Goal: Task Accomplishment & Management: Manage account settings

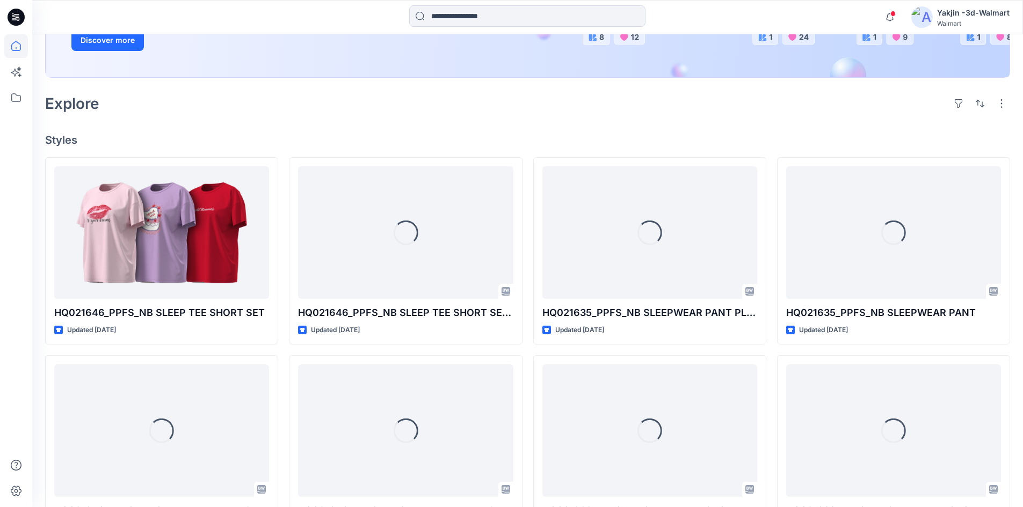
scroll to position [215, 0]
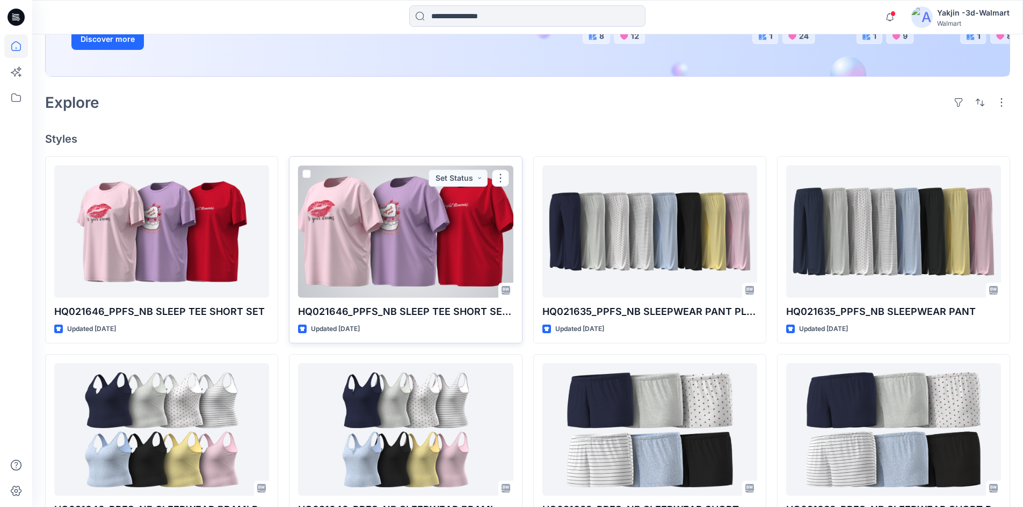
click at [398, 194] on div at bounding box center [405, 231] width 215 height 133
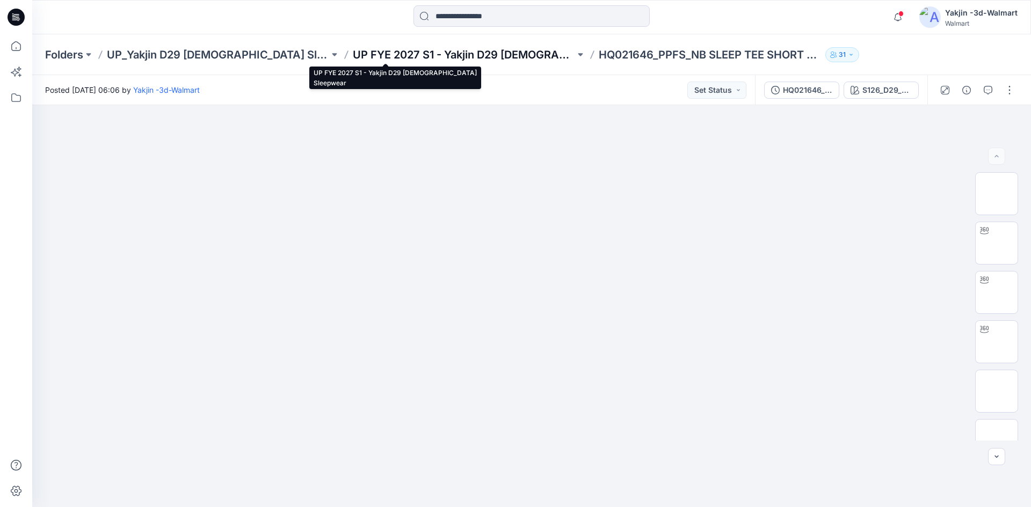
click at [420, 57] on p "UP FYE 2027 S1 - Yakjin D29 [DEMOGRAPHIC_DATA] Sleepwear" at bounding box center [464, 54] width 222 height 15
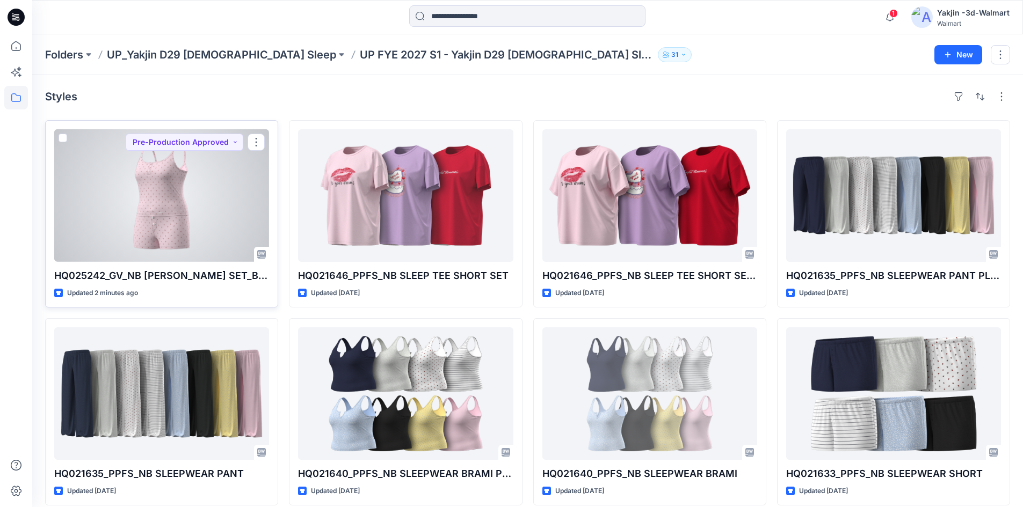
click at [147, 220] on div at bounding box center [161, 195] width 215 height 133
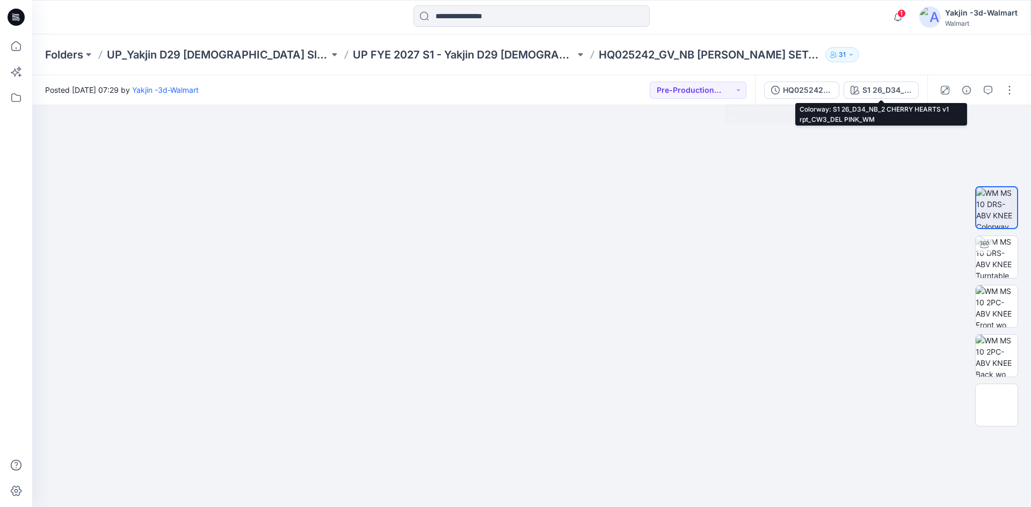
click at [817, 88] on div "HQ025242_GV_NB SLEEP [PERSON_NAME] SET" at bounding box center [807, 90] width 49 height 12
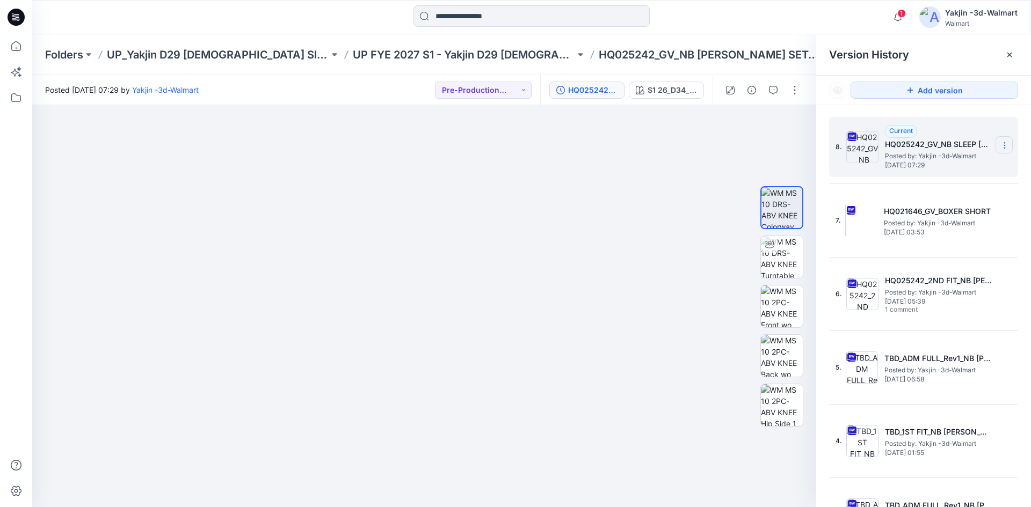
click at [1002, 140] on section at bounding box center [1003, 144] width 17 height 17
drag, startPoint x: 955, startPoint y: 212, endPoint x: 917, endPoint y: 245, distance: 50.2
click at [907, 243] on div "Download Source BW File Duplicate Version Rename Version Delete Version" at bounding box center [947, 201] width 129 height 95
click at [942, 232] on span "Delete Version" at bounding box center [930, 235] width 50 height 13
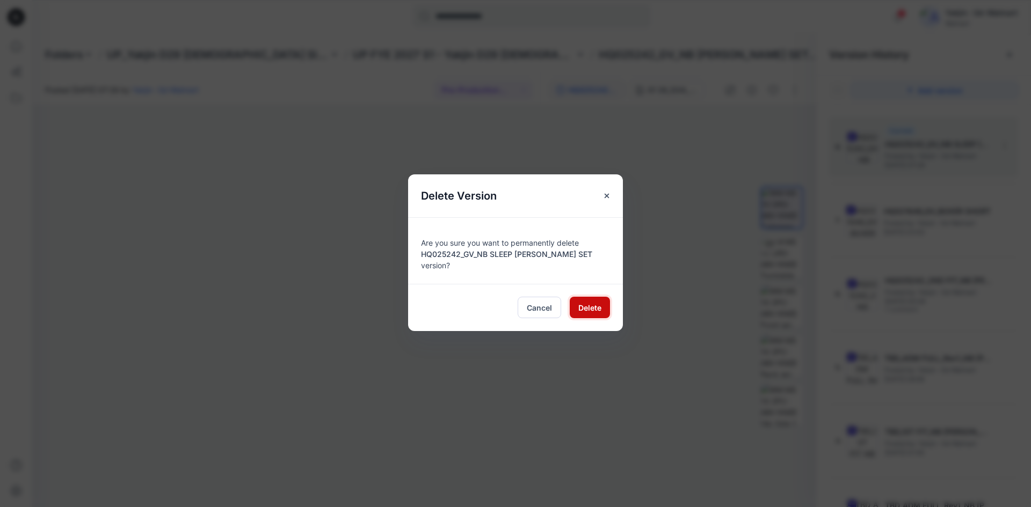
click at [585, 304] on span "Delete" at bounding box center [589, 307] width 23 height 11
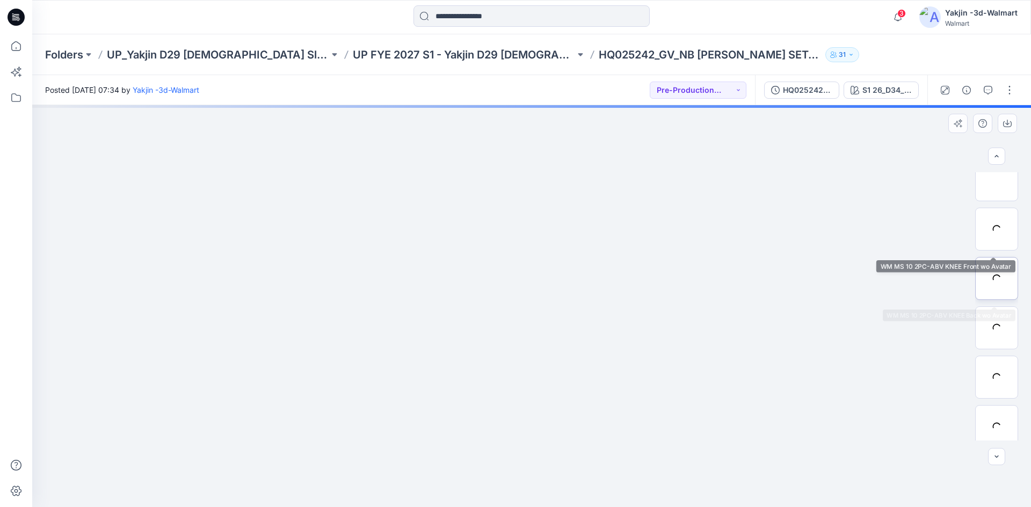
scroll to position [71, 0]
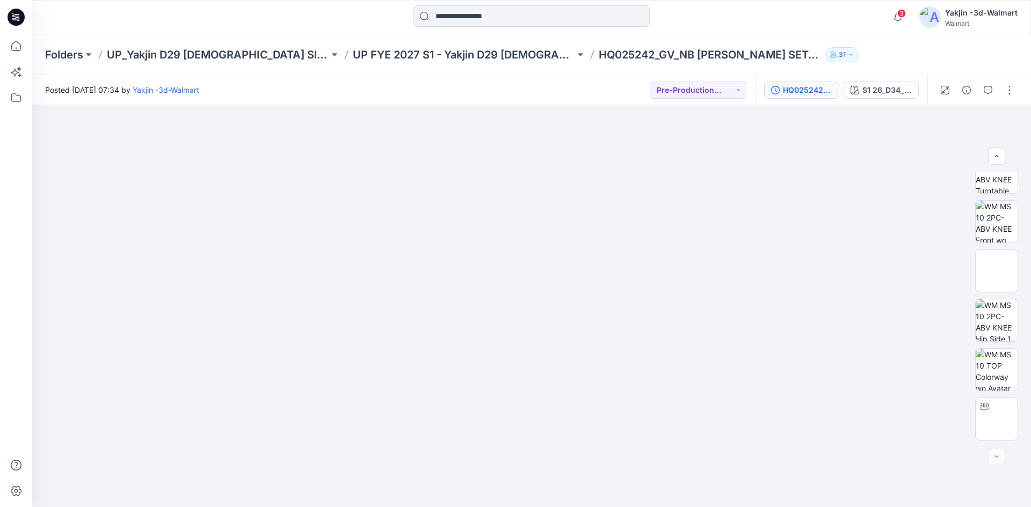
click at [796, 94] on div "HQ025242_GV_NB SLEEP [PERSON_NAME] SET" at bounding box center [807, 90] width 49 height 12
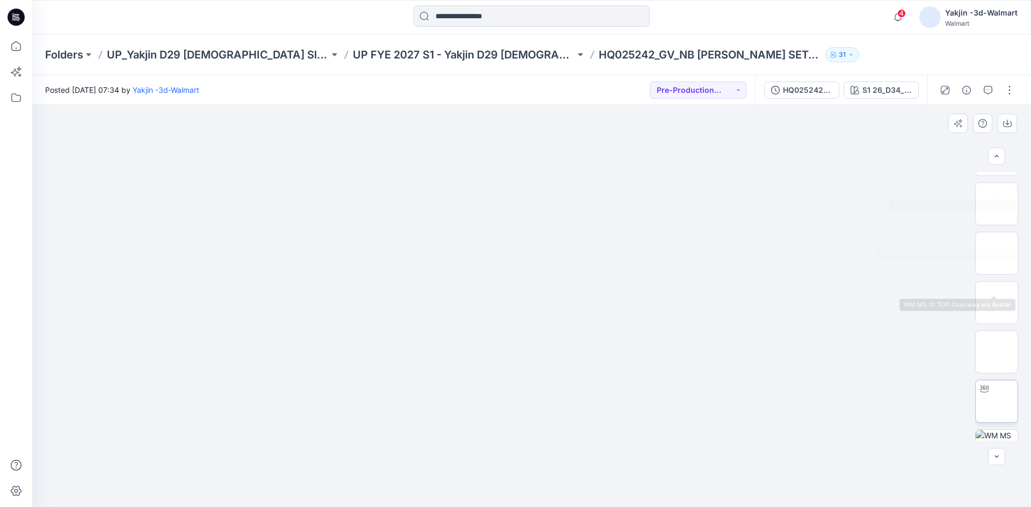
scroll to position [170, 0]
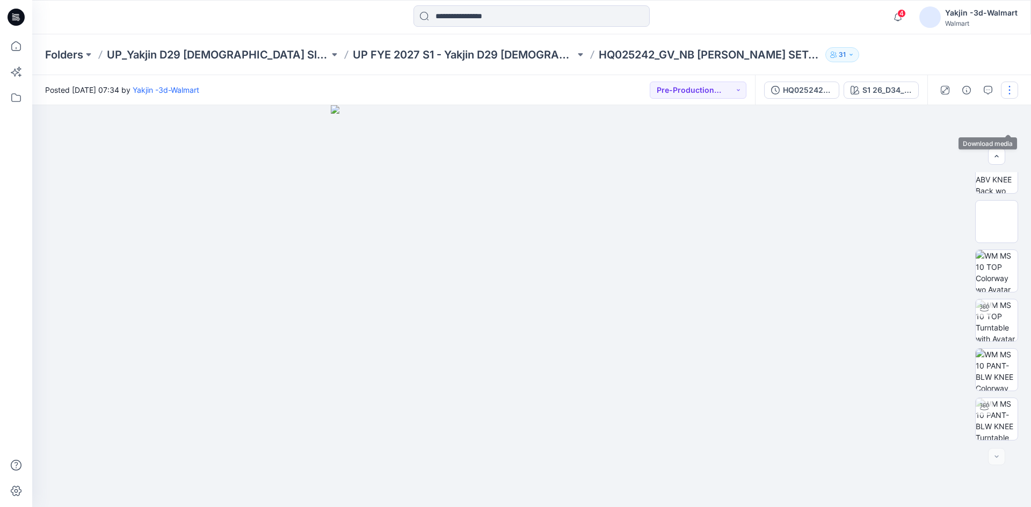
click at [1015, 98] on button "button" at bounding box center [1009, 90] width 17 height 17
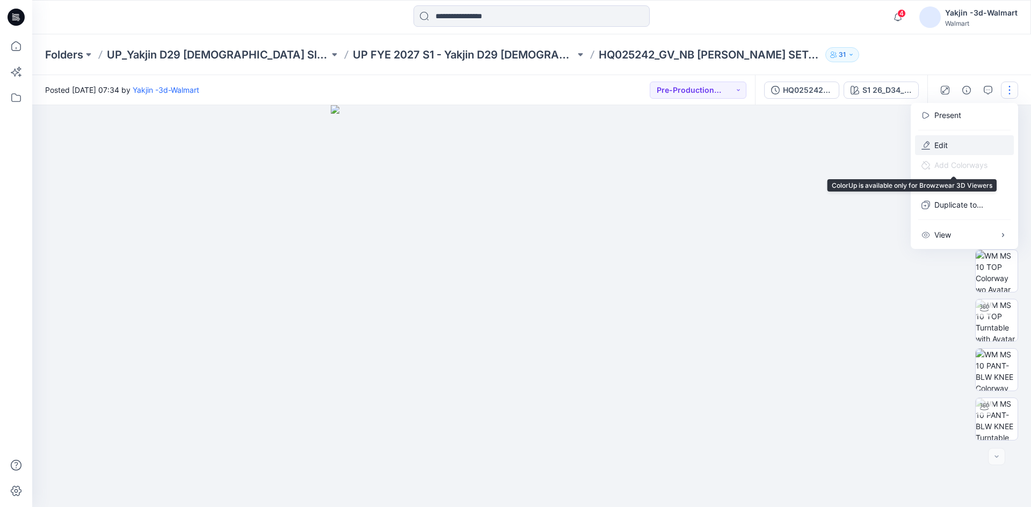
click at [956, 149] on button "Edit" at bounding box center [964, 145] width 99 height 20
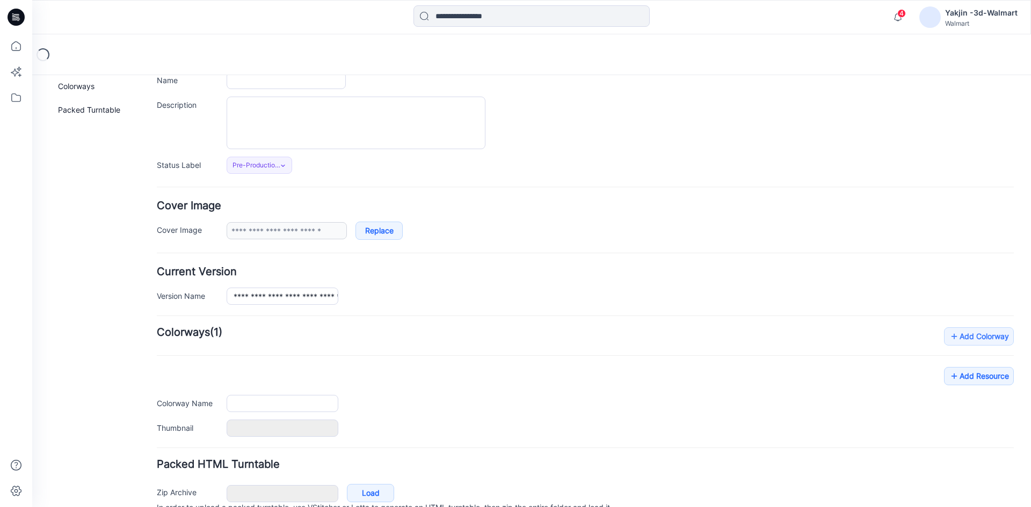
type input "**********"
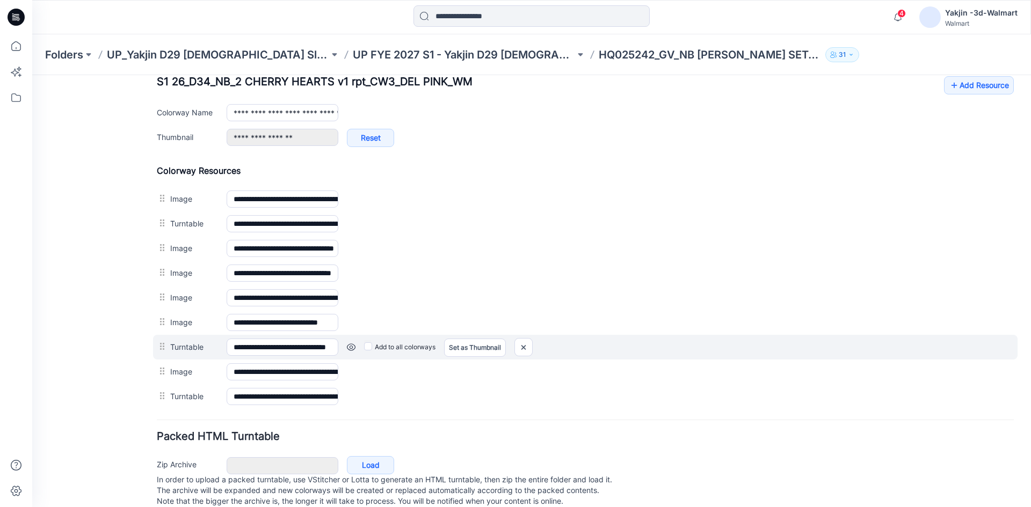
scroll to position [454, 0]
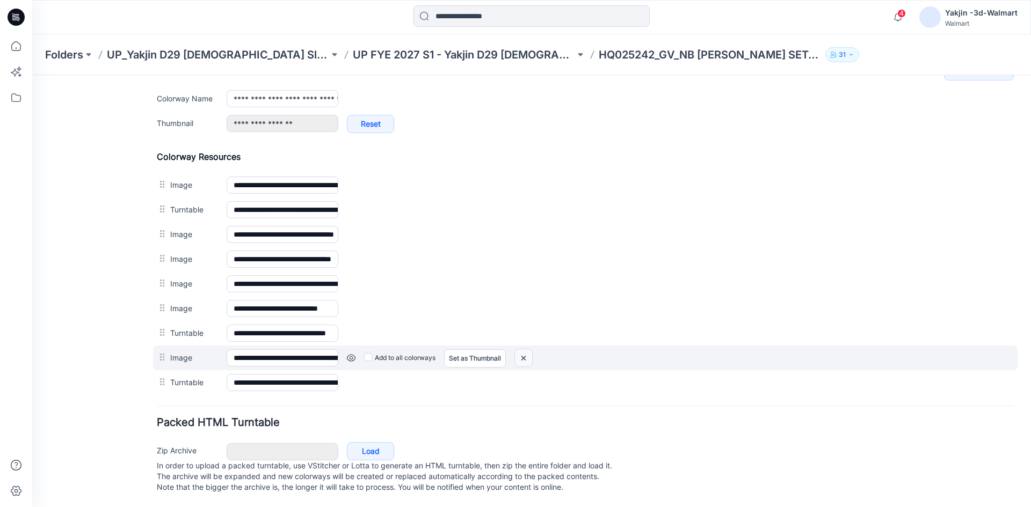
drag, startPoint x: 522, startPoint y: 348, endPoint x: 595, endPoint y: 148, distance: 213.3
click at [32, 75] on img at bounding box center [32, 75] width 0 height 0
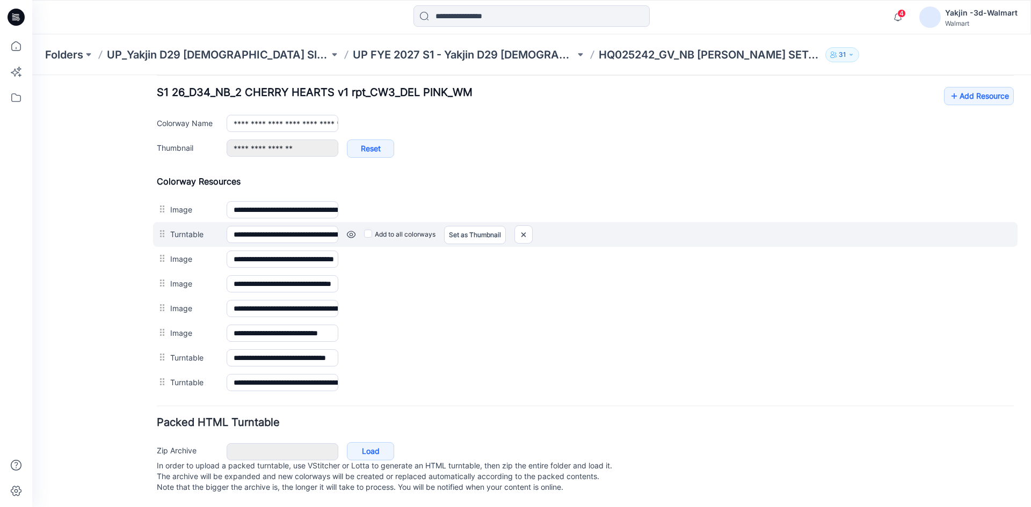
scroll to position [429, 0]
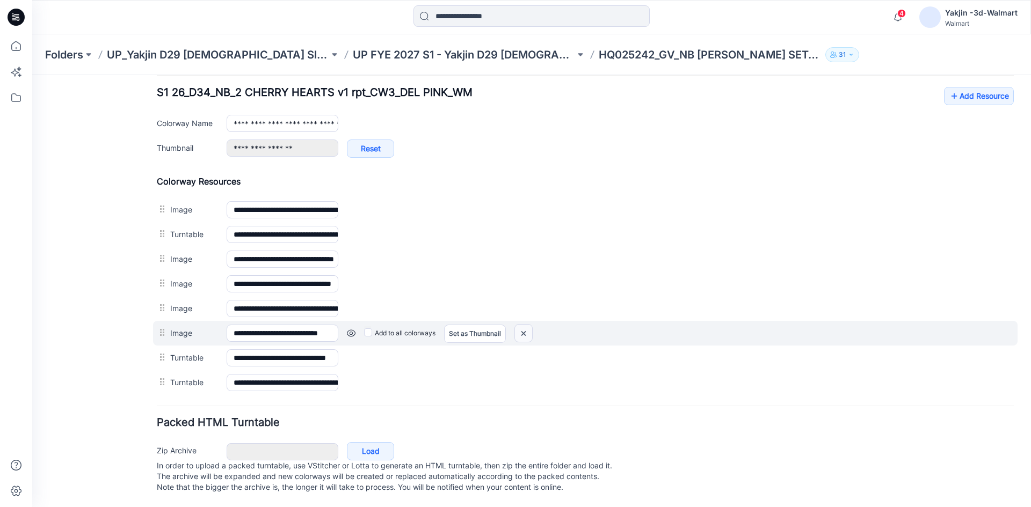
click at [32, 75] on img at bounding box center [32, 75] width 0 height 0
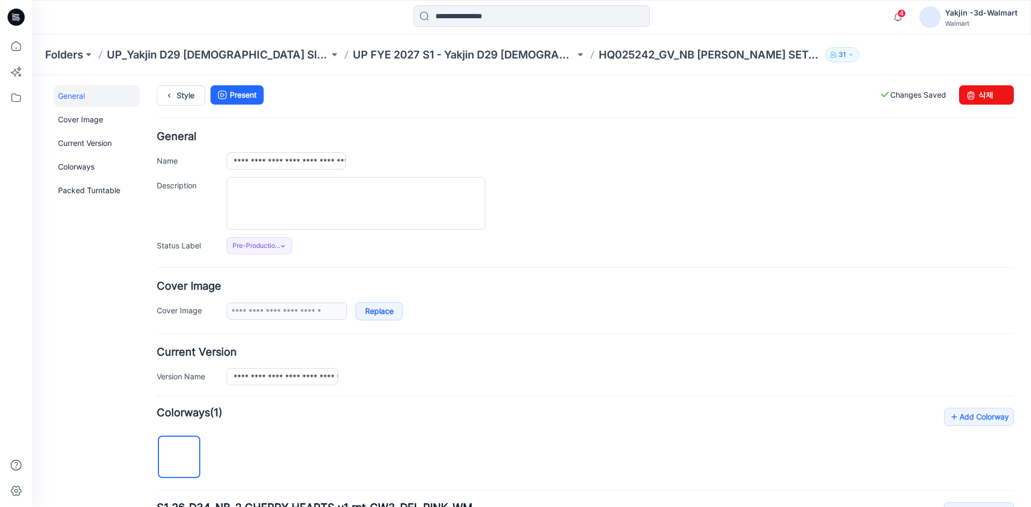
scroll to position [0, 0]
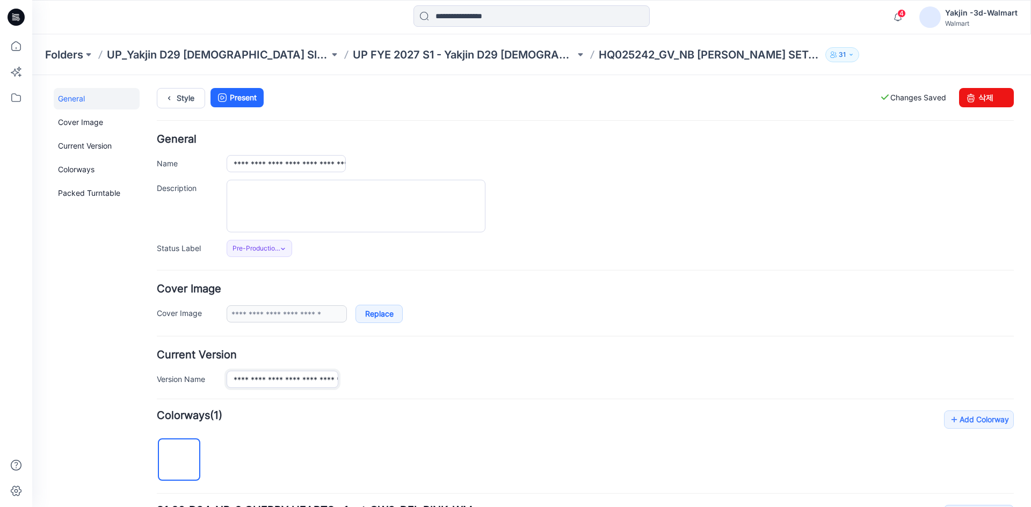
click at [290, 380] on input "**********" at bounding box center [283, 379] width 112 height 17
drag, startPoint x: 285, startPoint y: 380, endPoint x: 349, endPoint y: 382, distance: 64.4
click at [349, 382] on div "**********" at bounding box center [620, 379] width 787 height 17
click at [298, 159] on input "**********" at bounding box center [286, 163] width 119 height 17
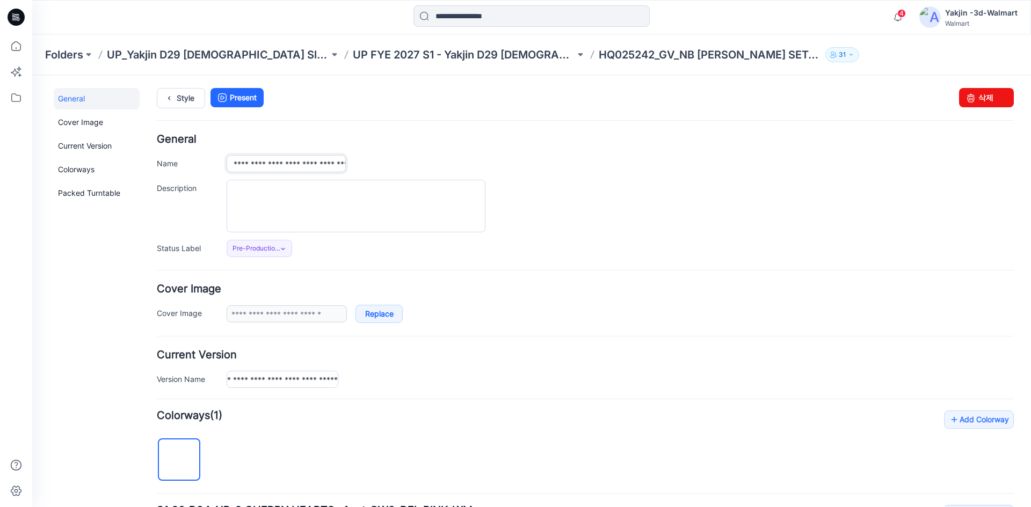
scroll to position [0, 0]
paste input "text"
type input "**********"
click at [423, 150] on div "**********" at bounding box center [585, 195] width 857 height 123
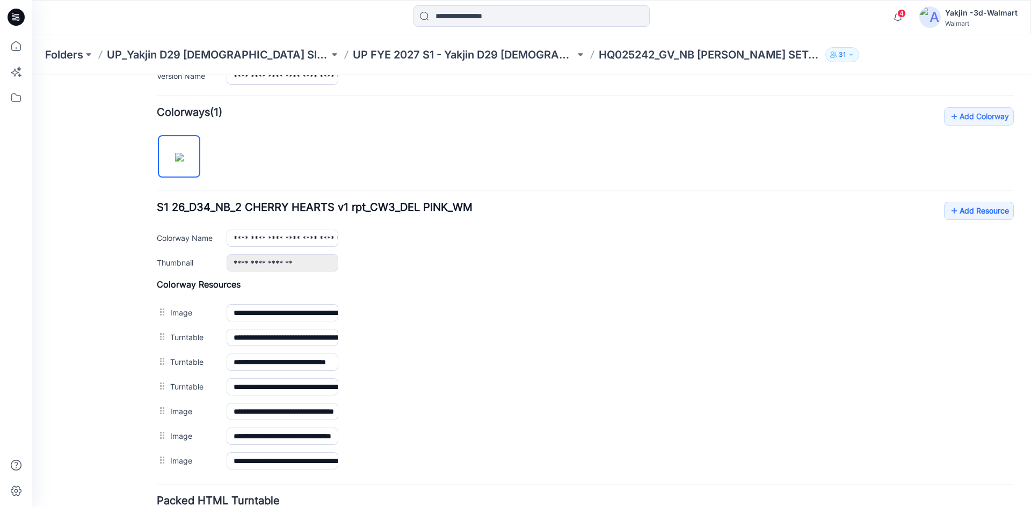
scroll to position [322, 0]
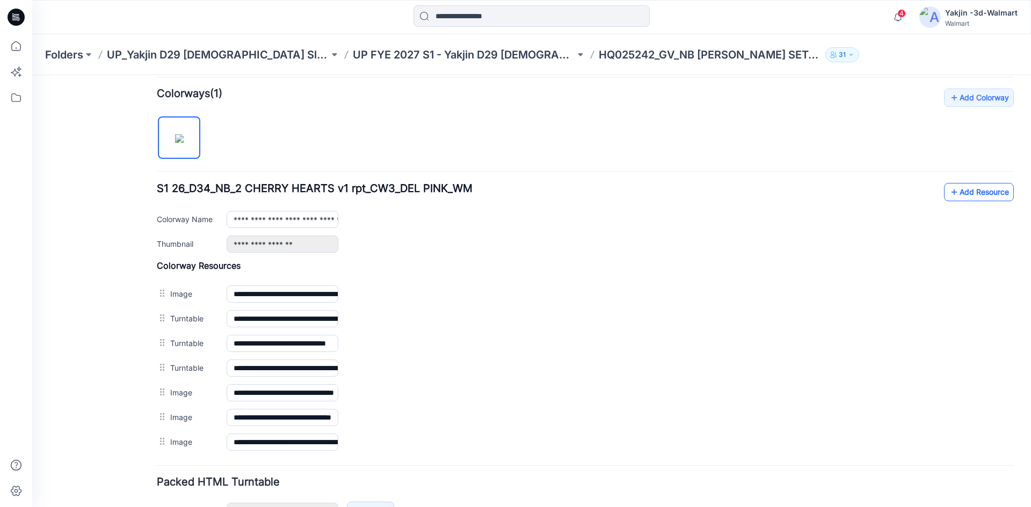
click at [987, 191] on link "Add Resource" at bounding box center [979, 192] width 70 height 18
click at [976, 191] on link "Add Resource" at bounding box center [979, 192] width 70 height 18
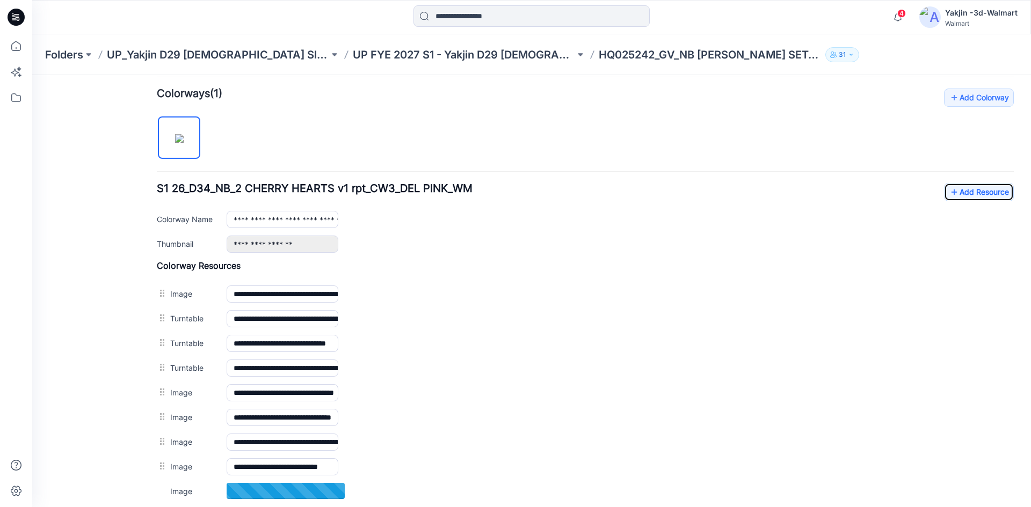
scroll to position [376, 0]
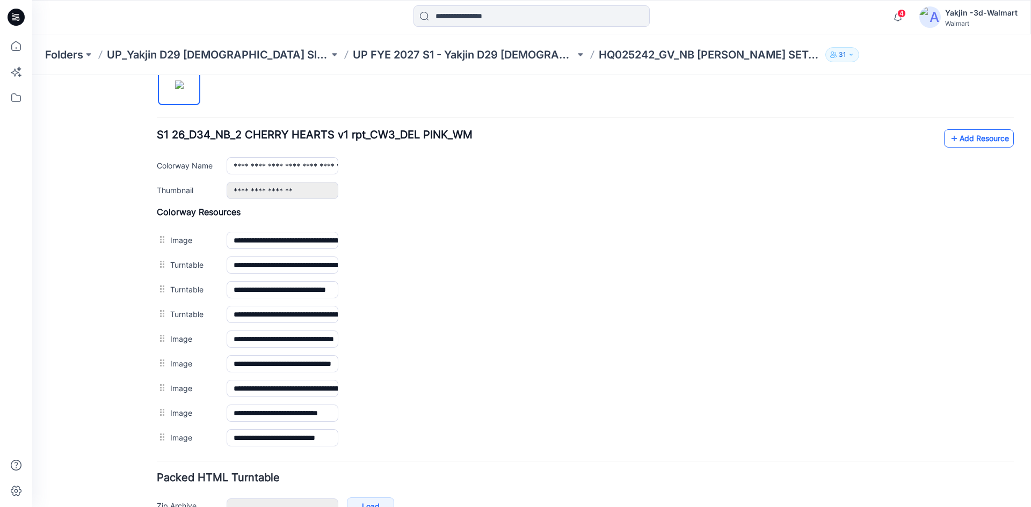
click at [957, 136] on link "Add Resource" at bounding box center [979, 138] width 70 height 18
click at [959, 133] on link "Add Resource" at bounding box center [979, 138] width 70 height 18
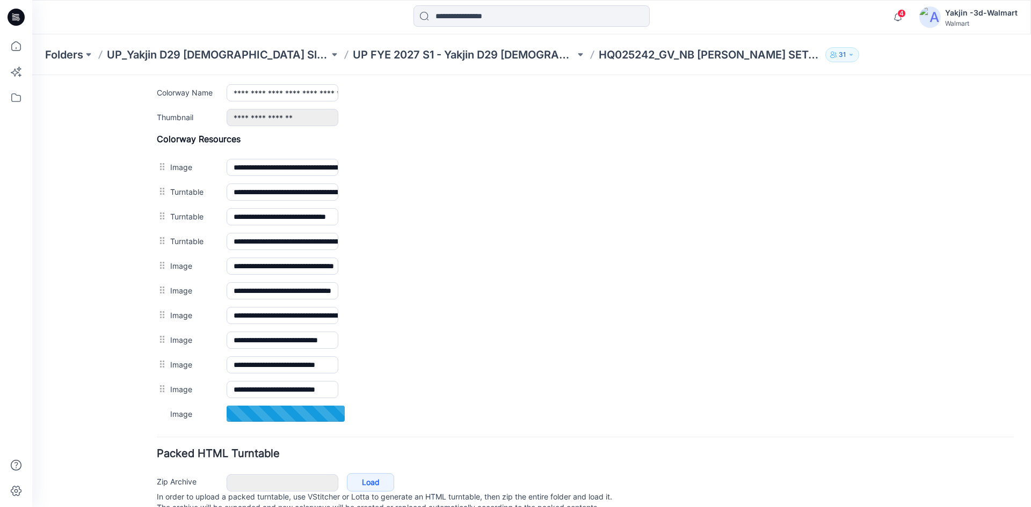
scroll to position [430, 0]
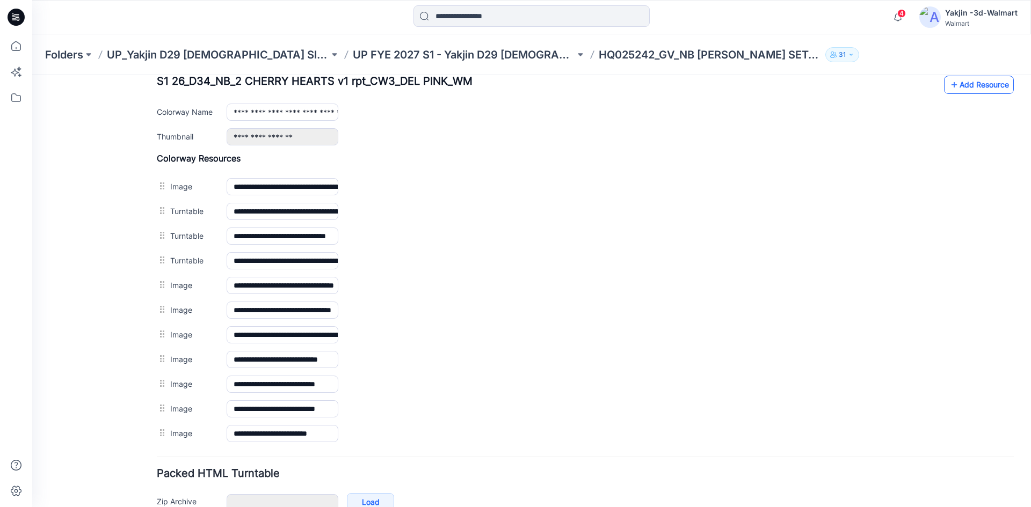
click at [971, 92] on link "Add Resource" at bounding box center [979, 85] width 70 height 18
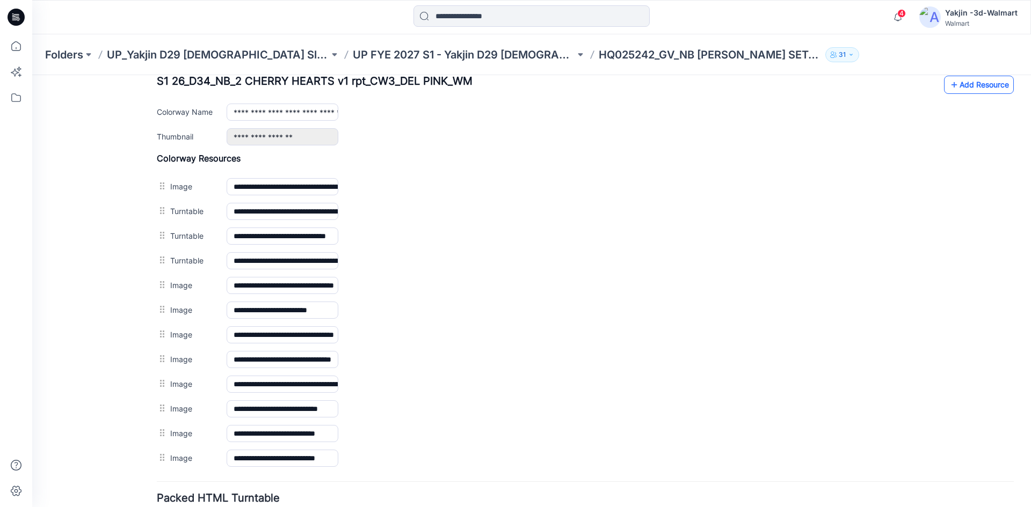
click at [974, 79] on link "Add Resource" at bounding box center [979, 85] width 70 height 18
click at [955, 88] on link "Add Resource" at bounding box center [979, 85] width 70 height 18
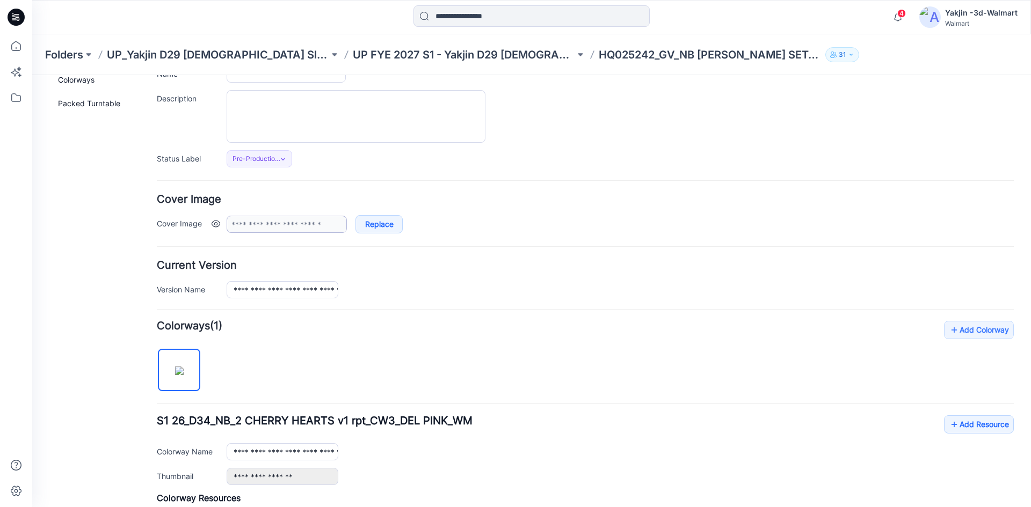
scroll to position [0, 0]
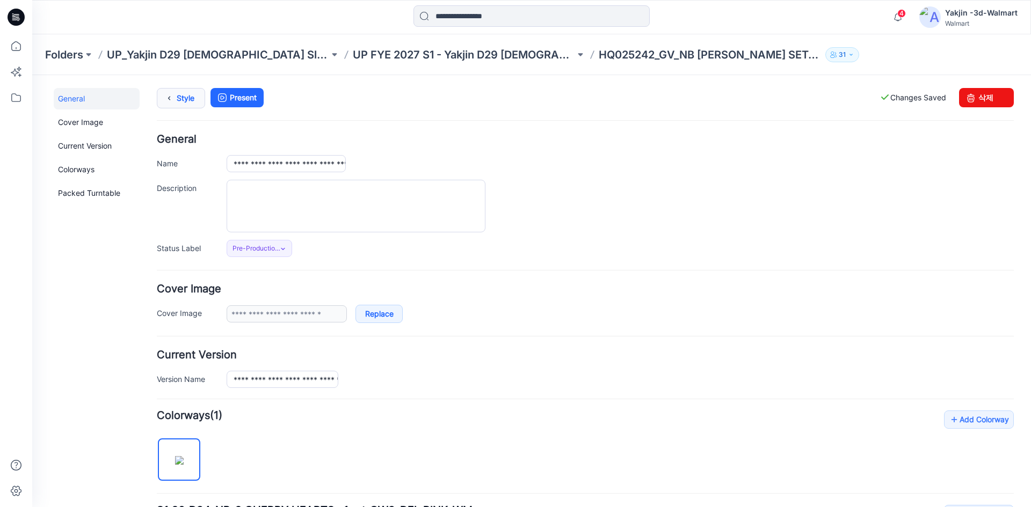
click at [191, 103] on link "Style" at bounding box center [181, 98] width 48 height 20
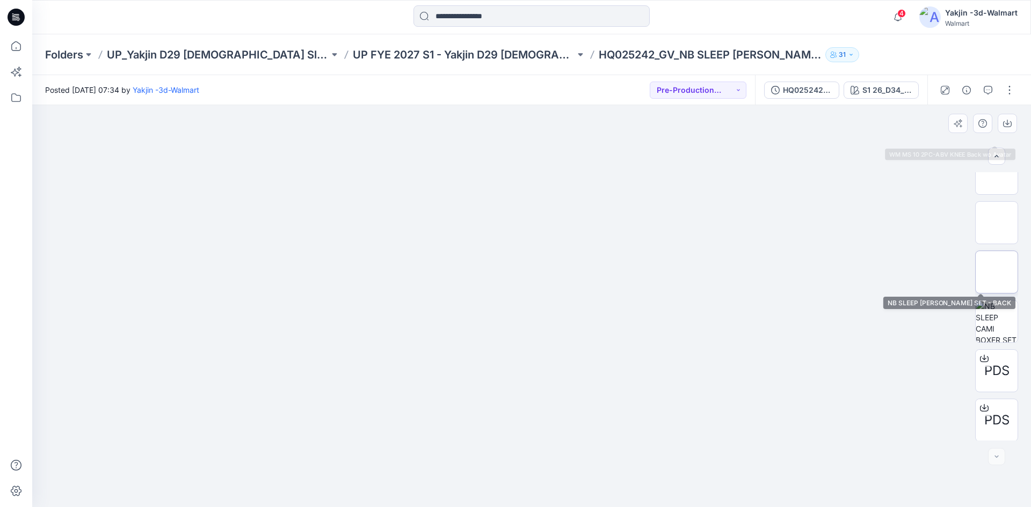
scroll to position [417, 0]
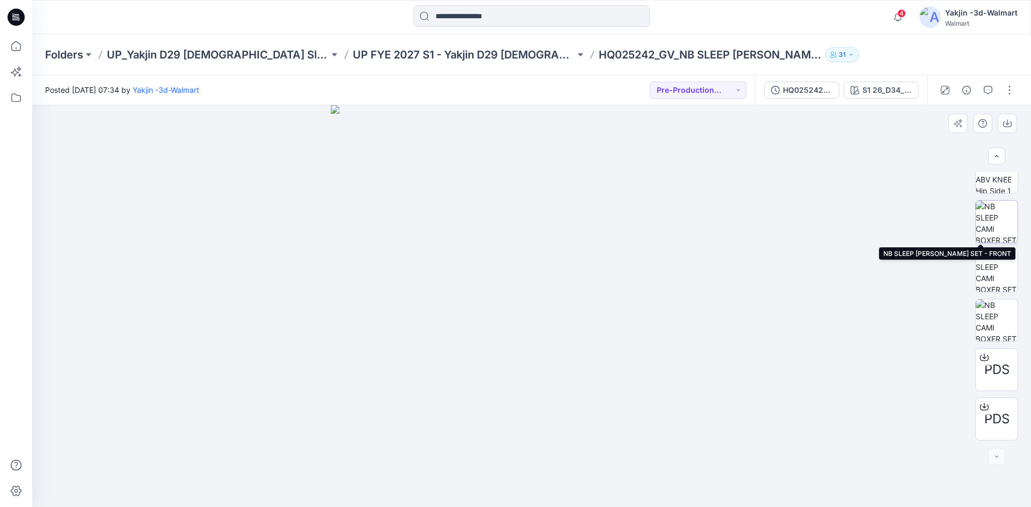
click at [1000, 227] on img at bounding box center [997, 222] width 42 height 42
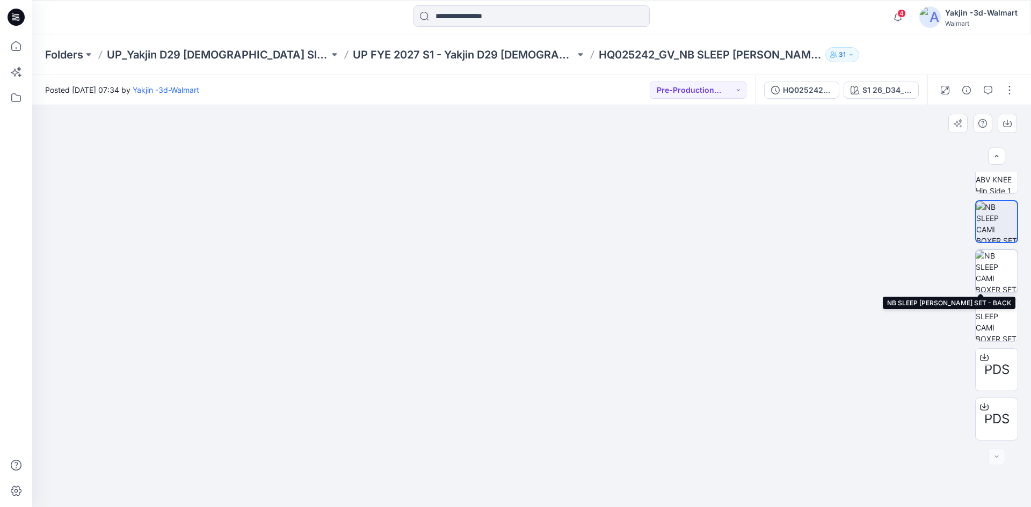
click at [1003, 266] on img at bounding box center [997, 271] width 42 height 42
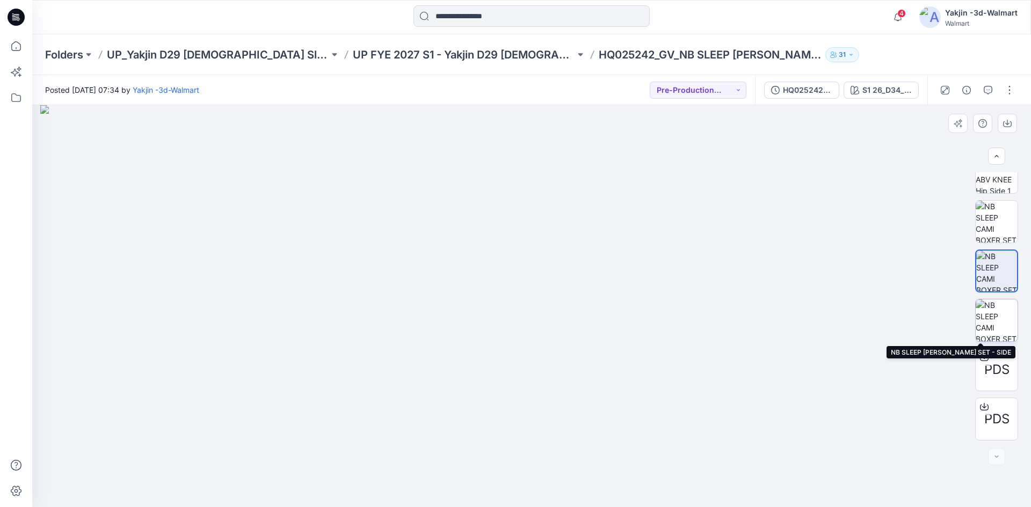
click at [999, 318] on img at bounding box center [997, 321] width 42 height 42
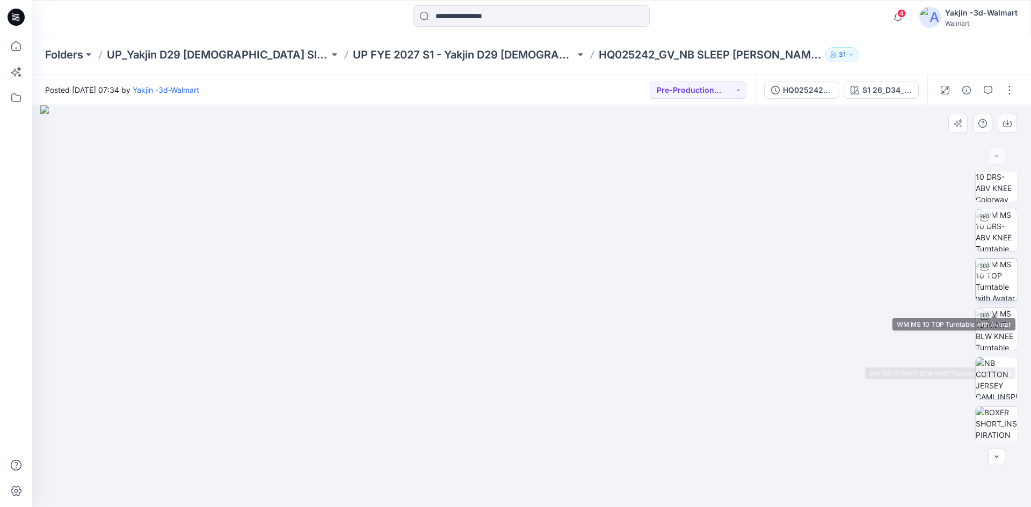
scroll to position [0, 0]
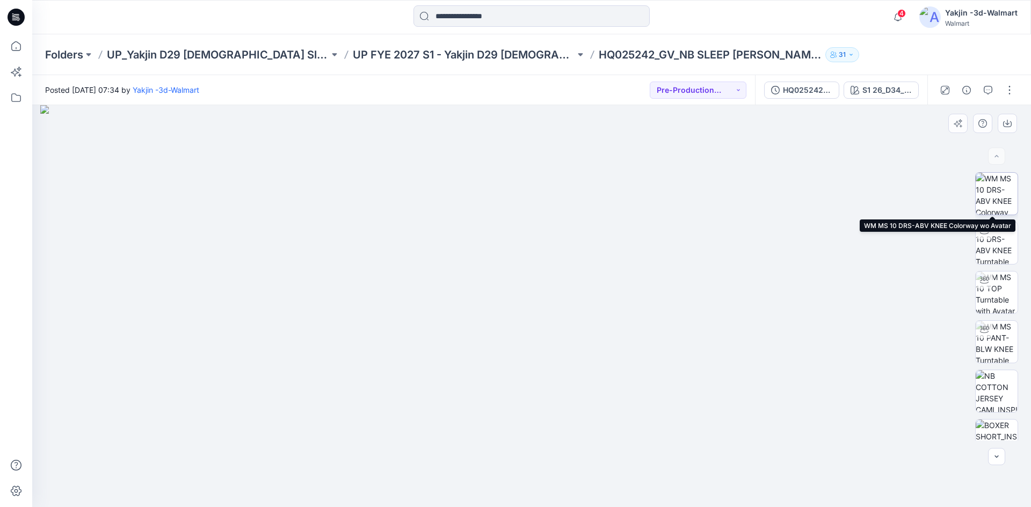
click at [994, 207] on img at bounding box center [997, 194] width 42 height 42
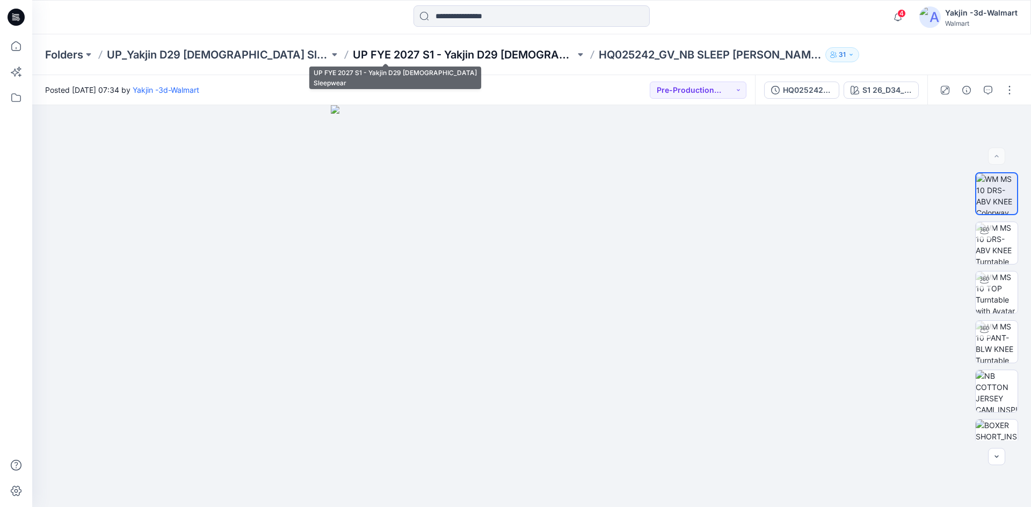
click at [447, 57] on p "UP FYE 2027 S1 - Yakjin D29 [DEMOGRAPHIC_DATA] Sleepwear" at bounding box center [464, 54] width 222 height 15
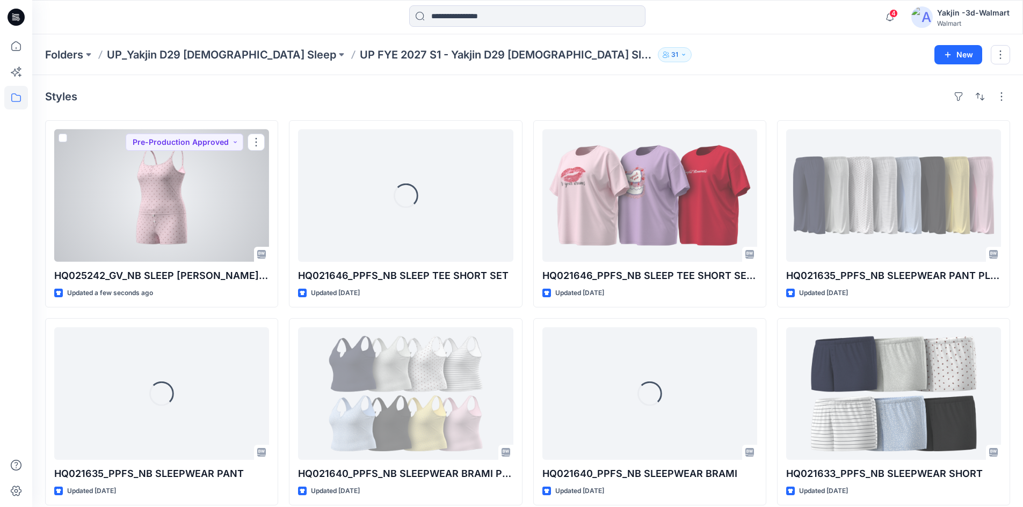
click at [214, 229] on div at bounding box center [161, 195] width 215 height 133
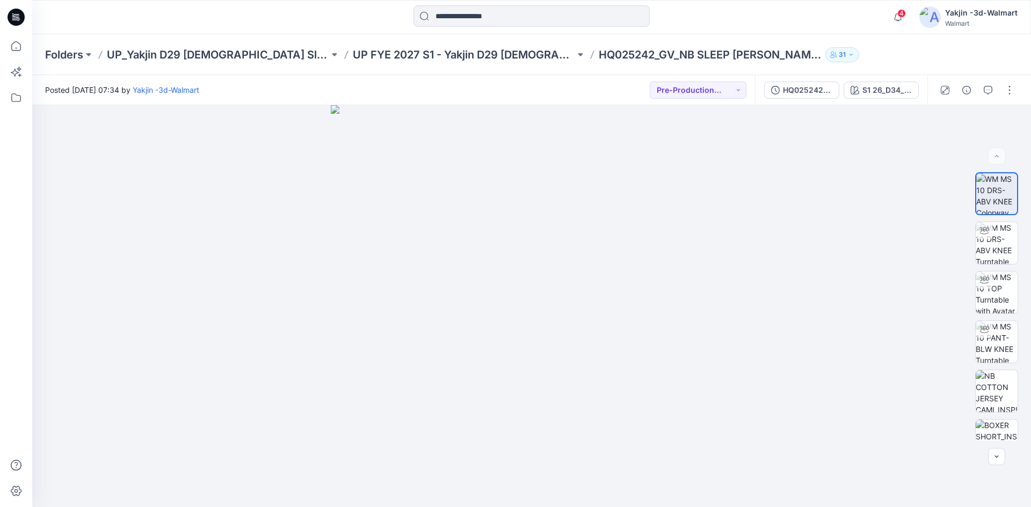
click at [1019, 91] on div at bounding box center [976, 90] width 99 height 30
click at [1015, 89] on button "button" at bounding box center [1009, 90] width 17 height 17
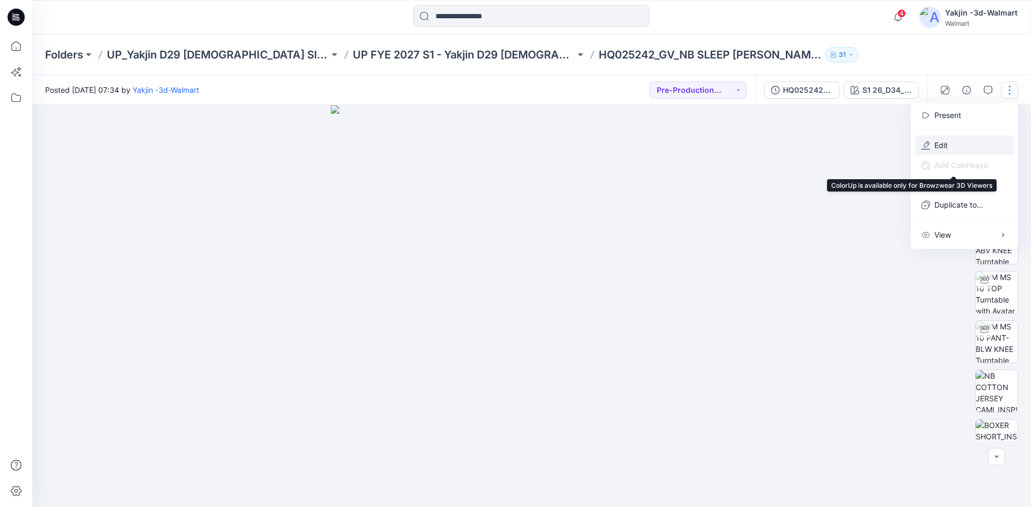
click at [942, 148] on p "Edit" at bounding box center [940, 145] width 13 height 11
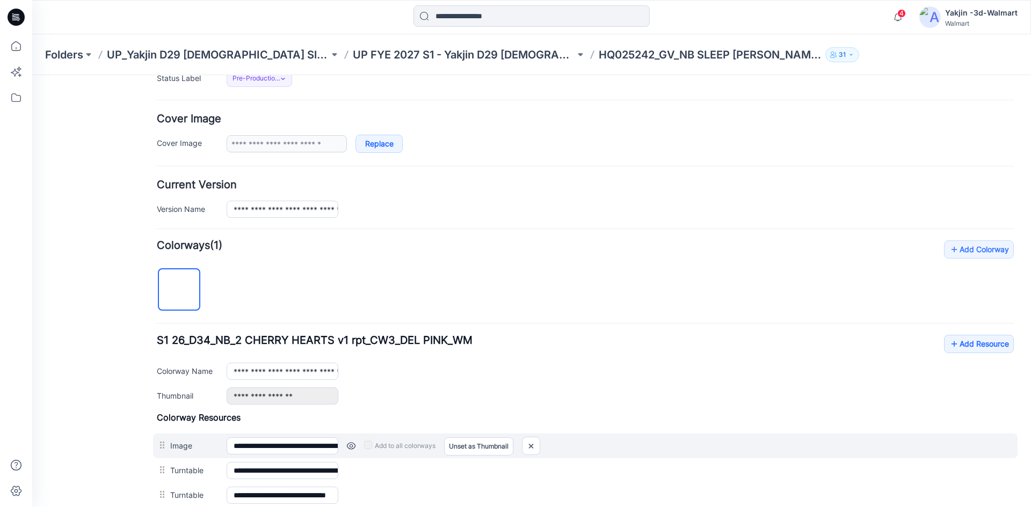
scroll to position [190, 0]
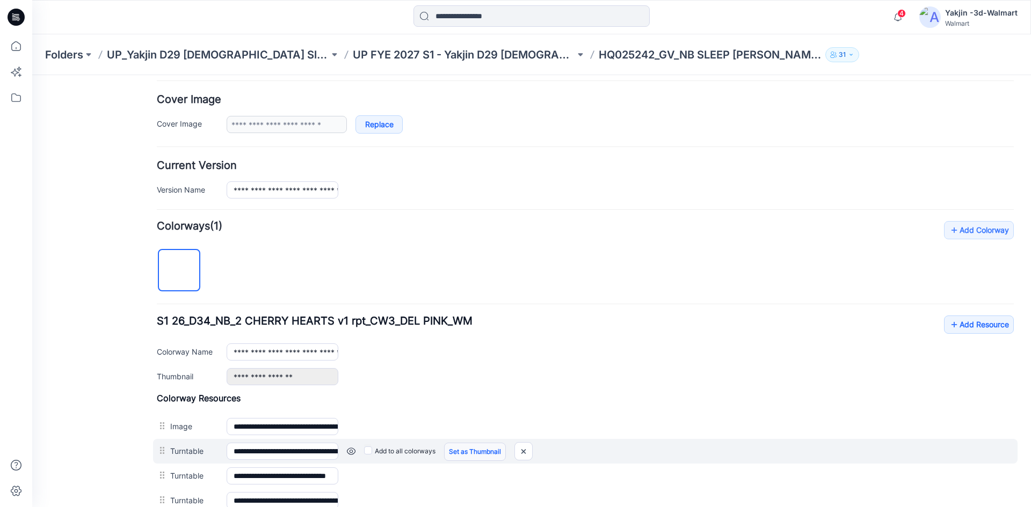
click at [32, 75] on link "Set as Thumbnail" at bounding box center [32, 75] width 0 height 0
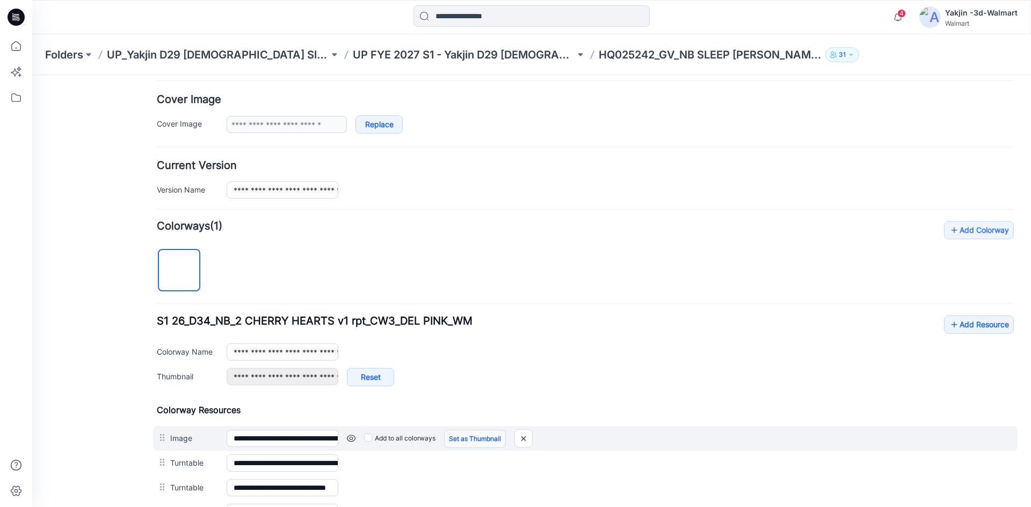
click at [469, 435] on link "Set as Thumbnail" at bounding box center [475, 439] width 62 height 18
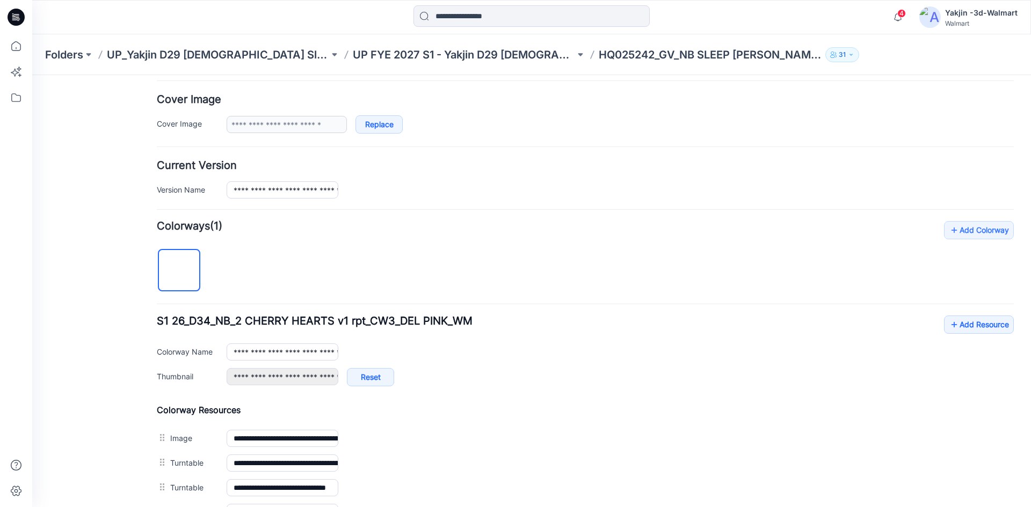
type input "**********"
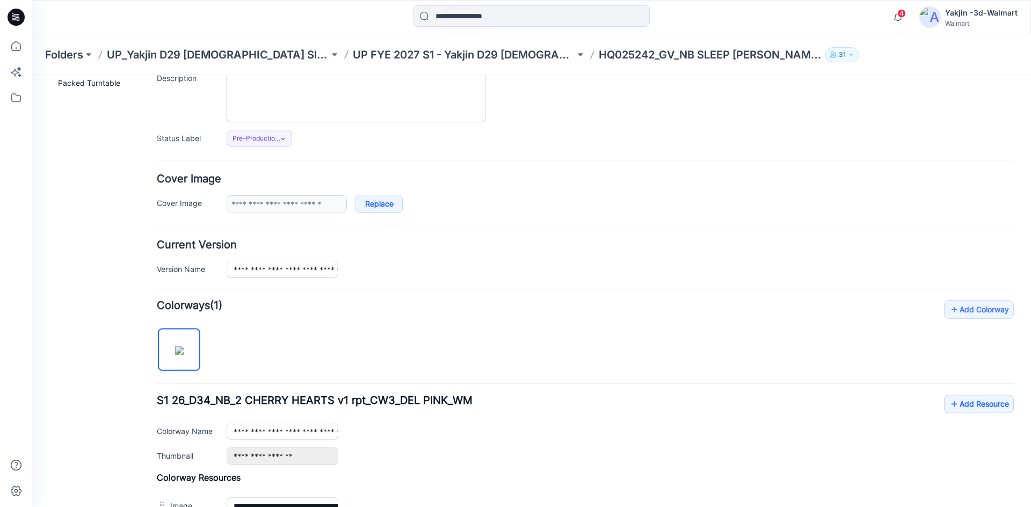
scroll to position [0, 0]
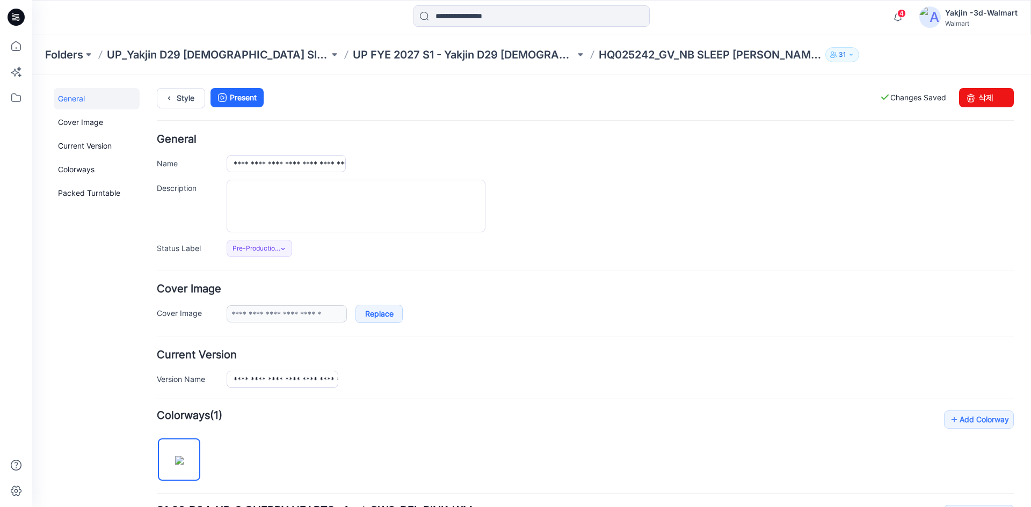
click at [365, 63] on div "Folders UP_Yakjin D29 Ladies Sleep UP FYE 2027 S1 - Yakjin D29 Ladies Sleepwear…" at bounding box center [531, 54] width 999 height 41
click at [185, 93] on link "Style" at bounding box center [181, 98] width 48 height 20
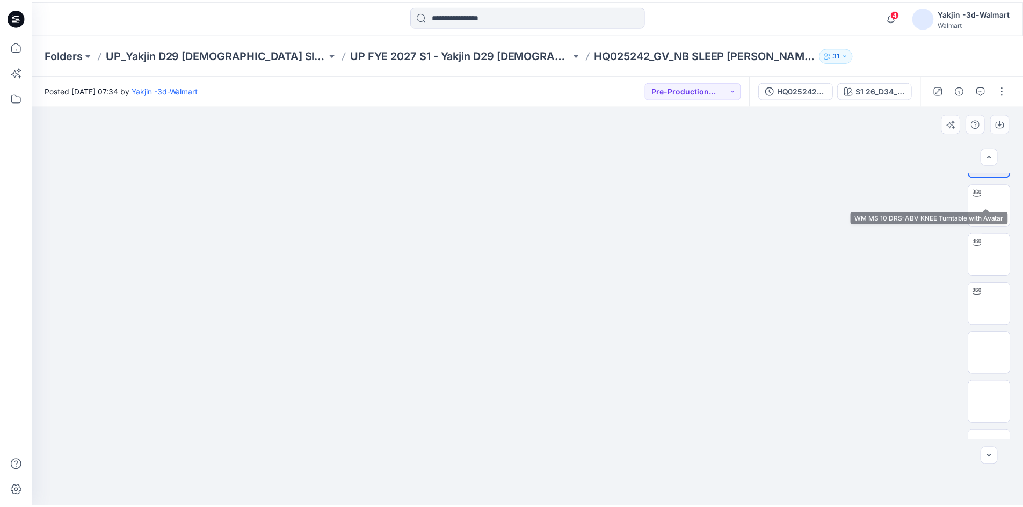
scroll to position [107, 0]
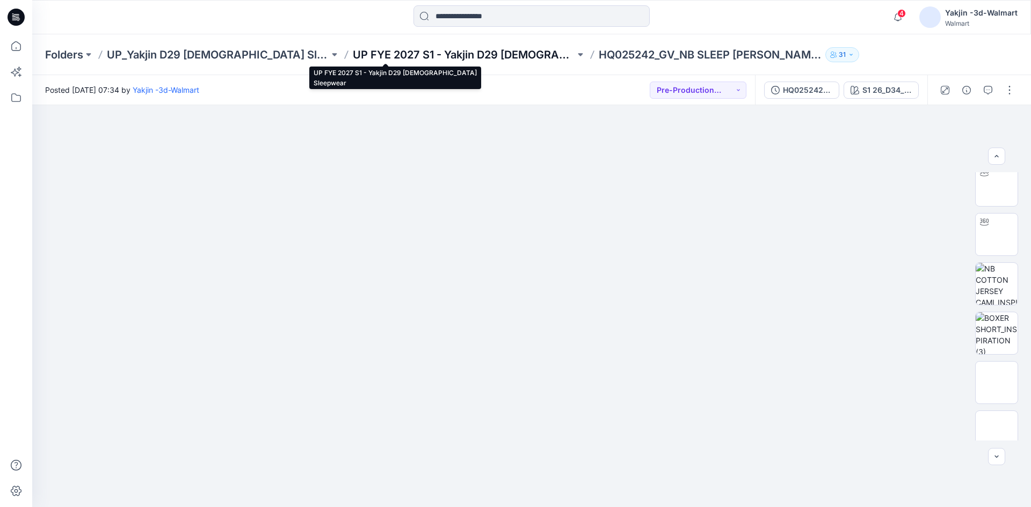
click at [408, 55] on p "UP FYE 2027 S1 - Yakjin D29 [DEMOGRAPHIC_DATA] Sleepwear" at bounding box center [464, 54] width 222 height 15
